Goal: Transaction & Acquisition: Purchase product/service

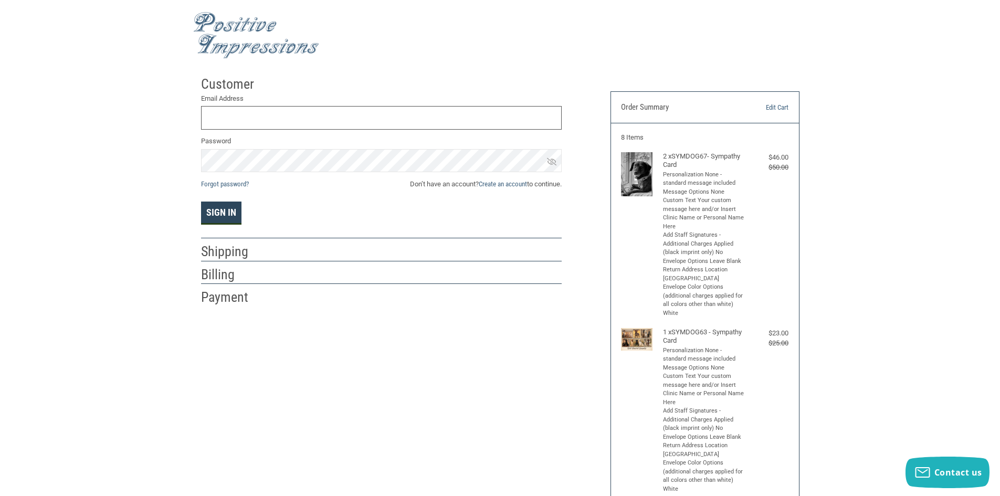
type input "[EMAIL_ADDRESS][DOMAIN_NAME]"
click at [218, 206] on button "Sign In" at bounding box center [221, 213] width 40 height 23
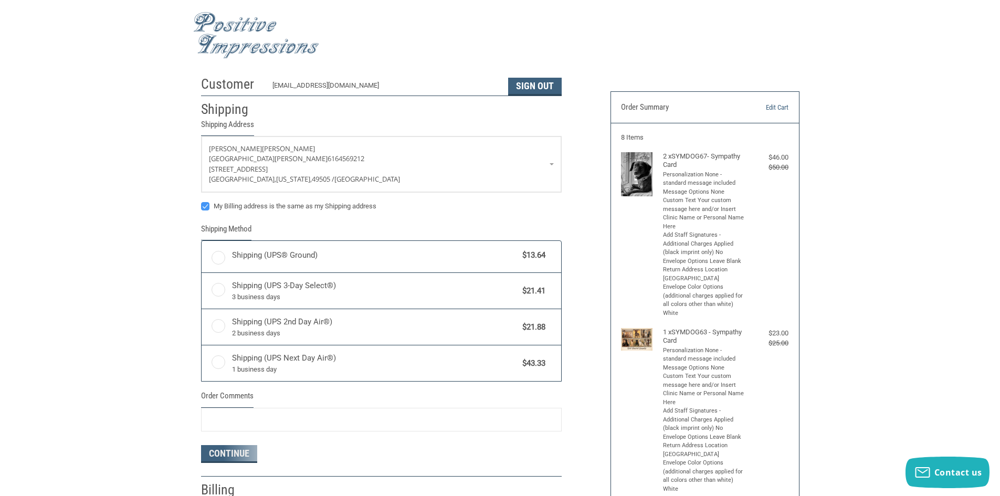
radio input "true"
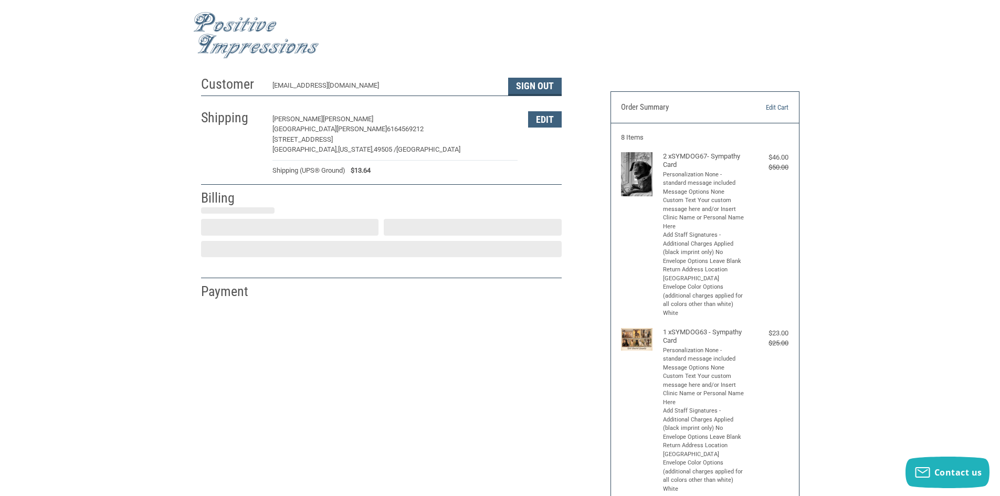
select select "US"
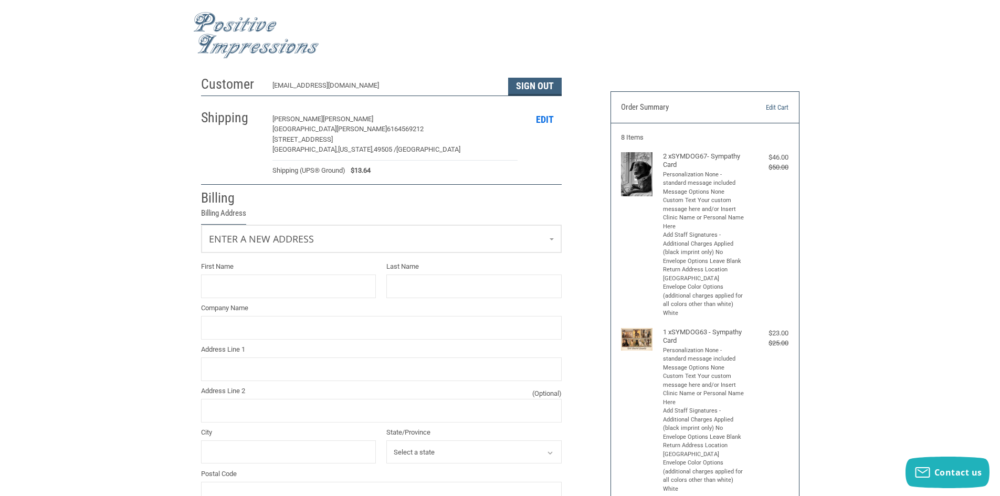
click at [547, 120] on button "Edit" at bounding box center [545, 119] width 34 height 16
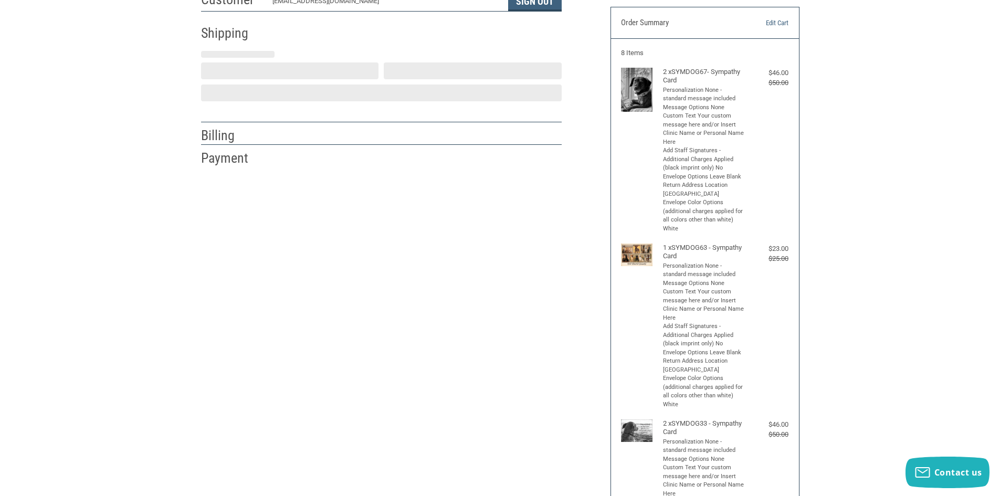
scroll to position [97, 0]
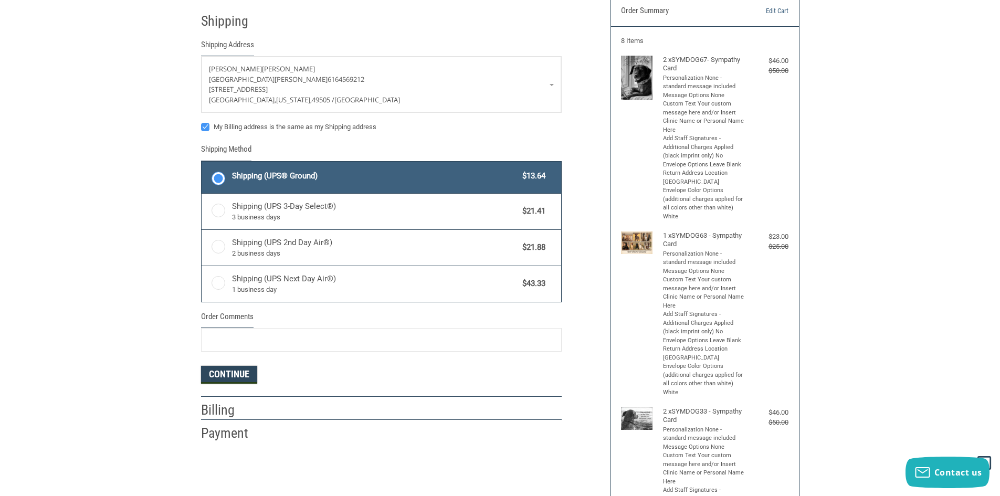
click at [239, 375] on button "Continue" at bounding box center [229, 375] width 56 height 18
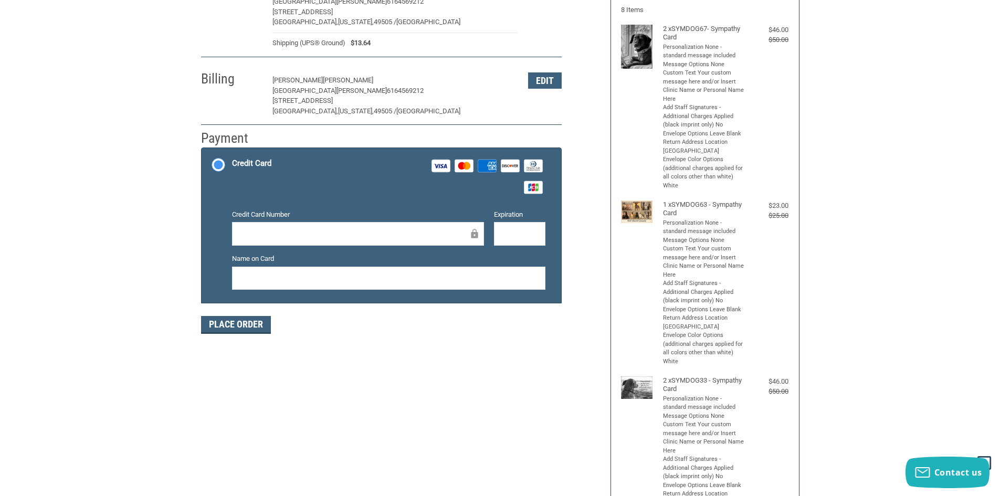
scroll to position [75, 0]
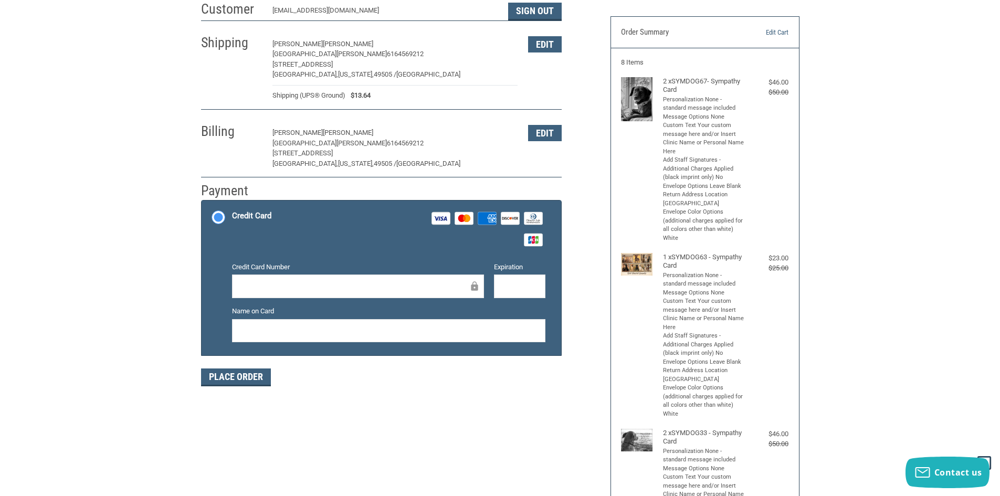
click at [142, 244] on div "Customer [EMAIL_ADDRESS][DOMAIN_NAME] Sign Out Shipping [PERSON_NAME] [GEOGRAPH…" at bounding box center [500, 475] width 1000 height 959
